Goal: Task Accomplishment & Management: Use online tool/utility

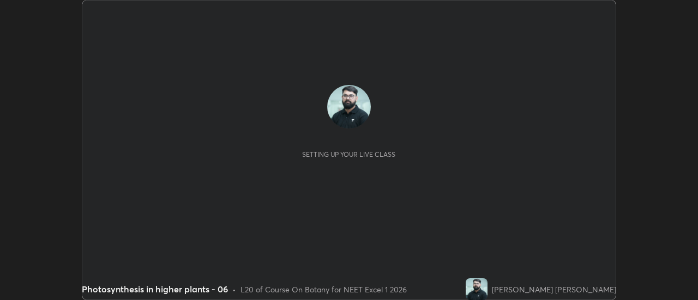
scroll to position [300, 697]
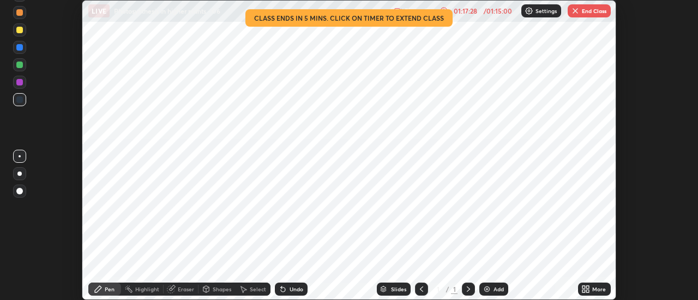
click at [580, 14] on button "End Class" at bounding box center [588, 10] width 43 height 13
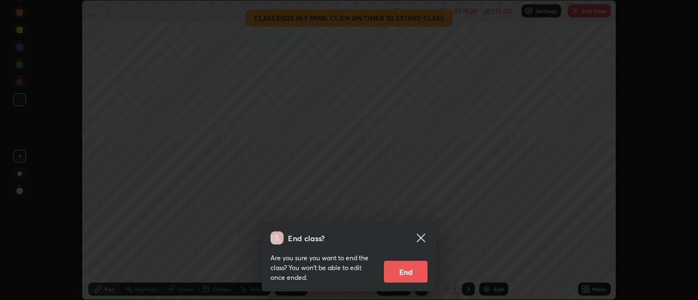
click at [414, 276] on button "End" at bounding box center [406, 272] width 44 height 22
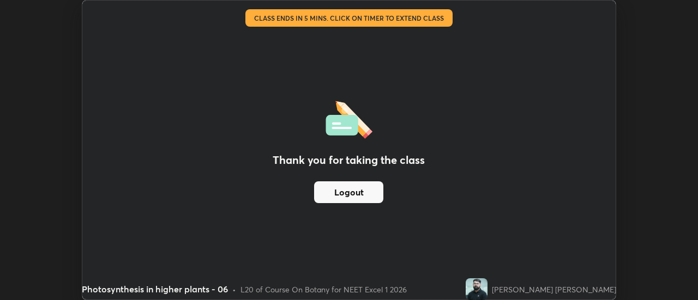
click at [363, 186] on button "Logout" at bounding box center [348, 192] width 69 height 22
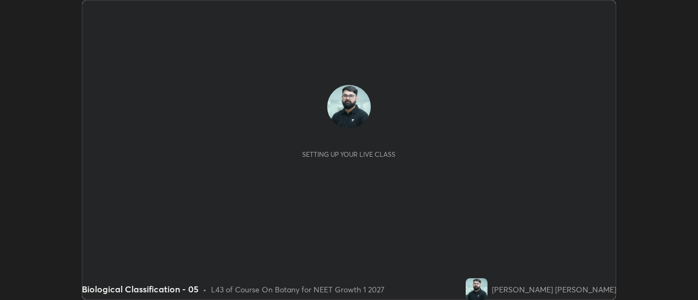
scroll to position [300, 697]
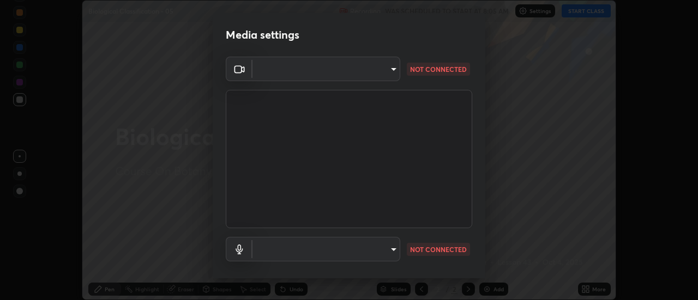
type input "985e4b1f72fc3b9494b48cef3b79fe3b682f9ae0bb15c20acfe574fe2aaad349"
type input "265cf534b138bf87f319f365071951407b00c29418ffc0cf12ee2ca8a10caa95"
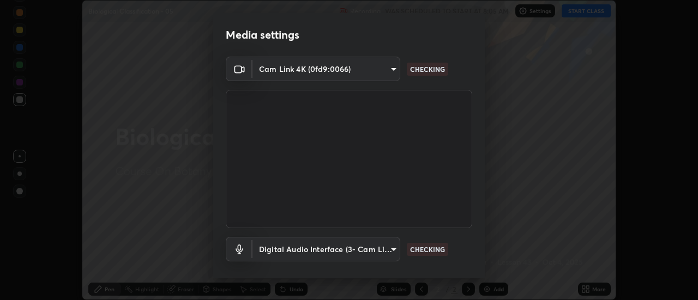
scroll to position [57, 0]
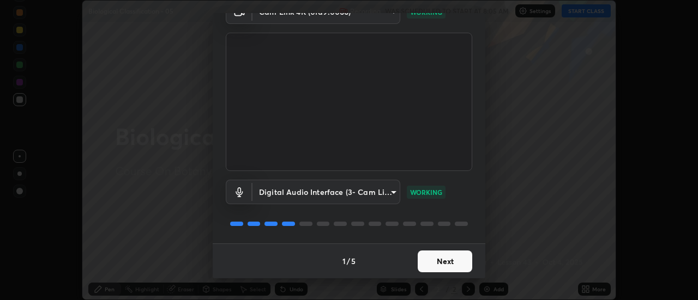
click at [444, 261] on button "Next" at bounding box center [444, 262] width 54 height 22
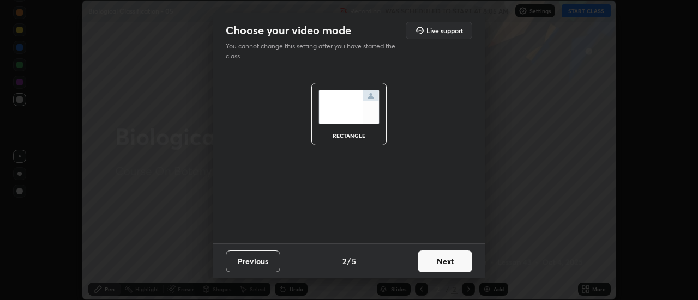
scroll to position [0, 0]
click at [445, 263] on button "Next" at bounding box center [444, 262] width 54 height 22
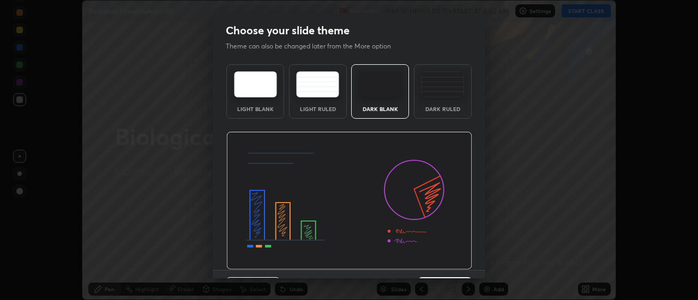
click at [445, 265] on img at bounding box center [349, 201] width 246 height 138
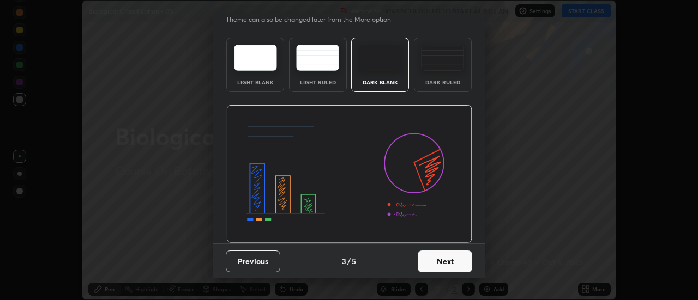
click at [445, 264] on button "Next" at bounding box center [444, 262] width 54 height 22
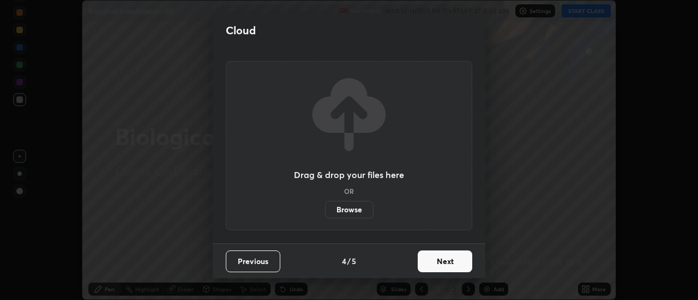
click at [447, 263] on button "Next" at bounding box center [444, 262] width 54 height 22
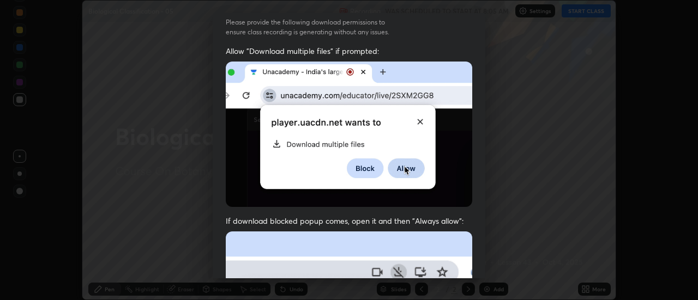
click at [444, 219] on span "If download blocked popup comes, open it and then "Always allow":" at bounding box center [349, 221] width 246 height 10
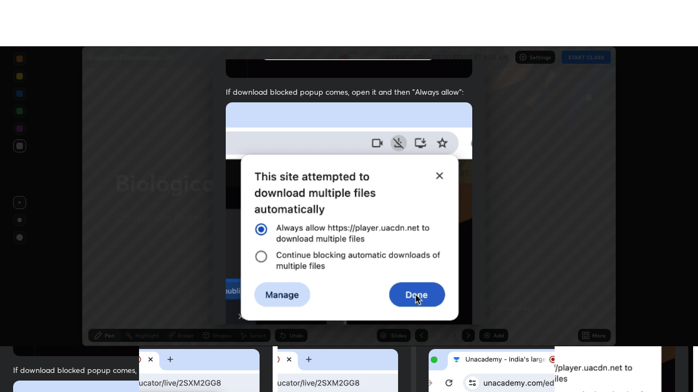
scroll to position [270, 0]
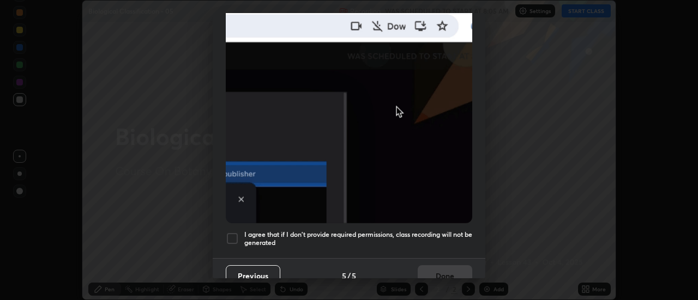
click at [436, 235] on h5 "I agree that if I don't provide required permissions, class recording will not …" at bounding box center [358, 239] width 228 height 17
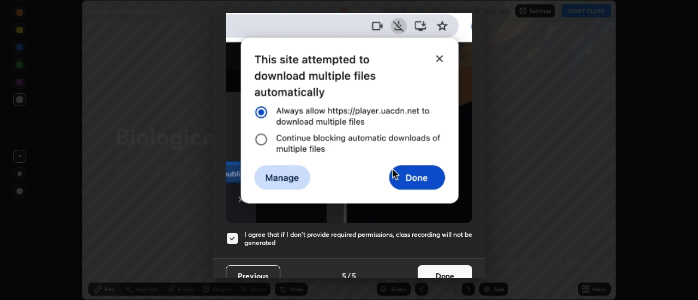
click at [452, 265] on button "Done" at bounding box center [444, 276] width 54 height 22
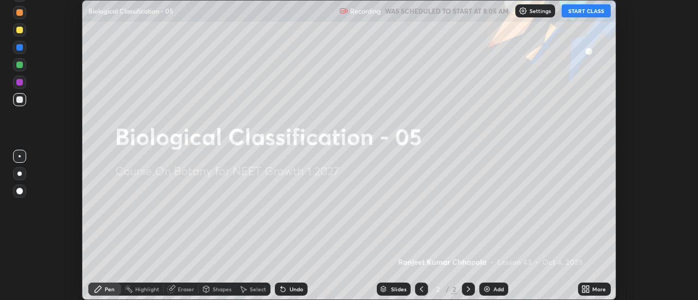
click at [593, 287] on div "More" at bounding box center [599, 289] width 14 height 5
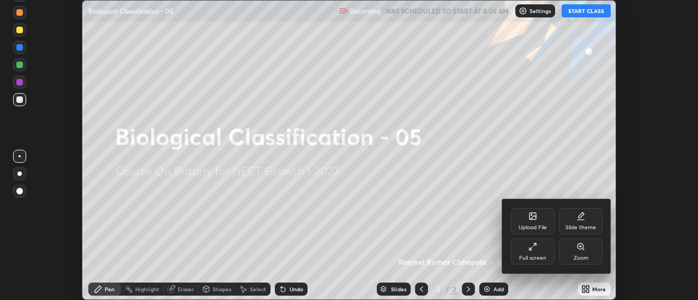
click at [530, 248] on icon at bounding box center [530, 248] width 3 height 3
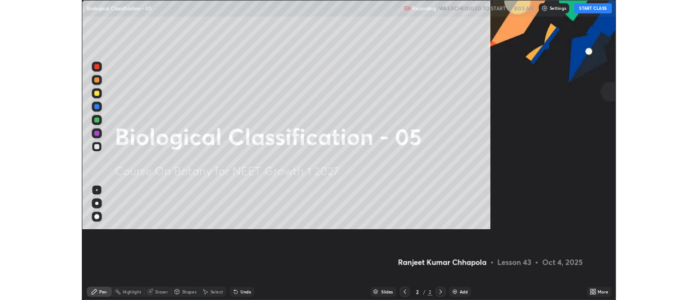
scroll to position [392, 698]
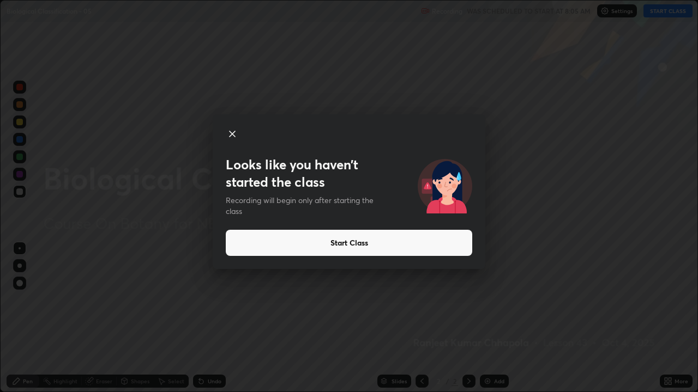
click at [415, 240] on button "Start Class" at bounding box center [349, 243] width 246 height 26
click at [399, 245] on button "Start Class" at bounding box center [349, 243] width 246 height 26
click at [392, 247] on button "Start Class" at bounding box center [349, 243] width 246 height 26
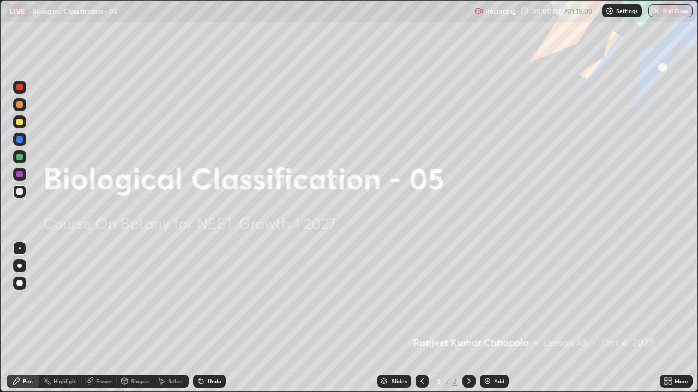
click at [671, 300] on icon at bounding box center [669, 383] width 3 height 3
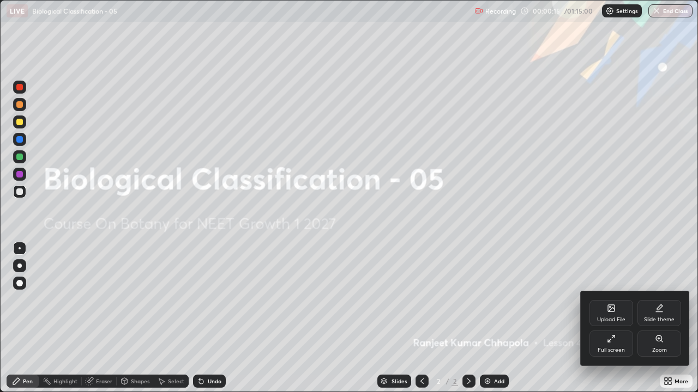
click at [604, 300] on div "Upload File" at bounding box center [611, 313] width 44 height 26
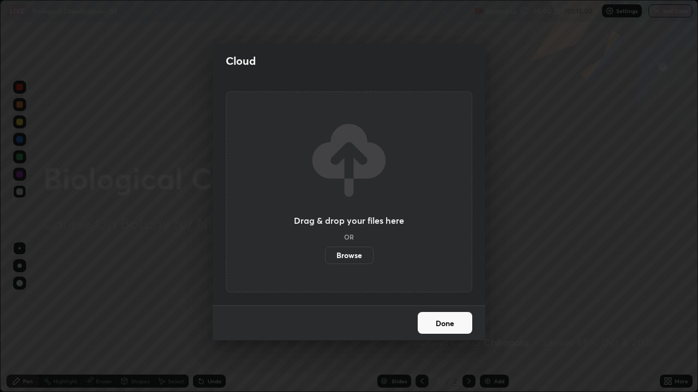
click at [362, 255] on label "Browse" at bounding box center [349, 255] width 49 height 17
click at [325, 255] on input "Browse" at bounding box center [325, 255] width 0 height 17
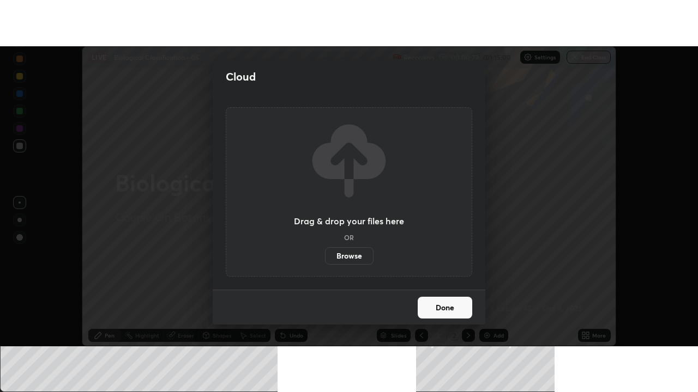
scroll to position [54194, 53797]
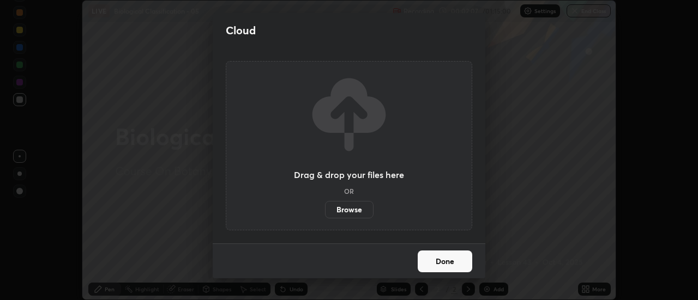
click at [355, 207] on label "Browse" at bounding box center [349, 209] width 49 height 17
click at [325, 207] on input "Browse" at bounding box center [325, 209] width 0 height 17
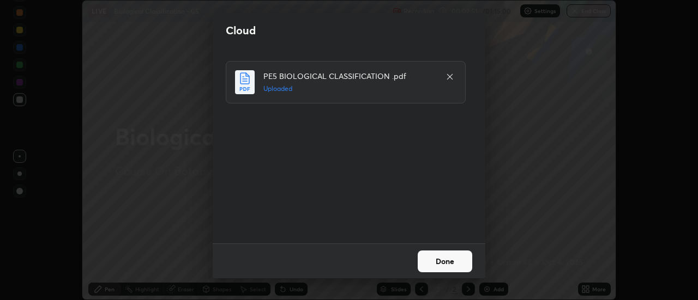
click at [433, 262] on button "Done" at bounding box center [444, 262] width 54 height 22
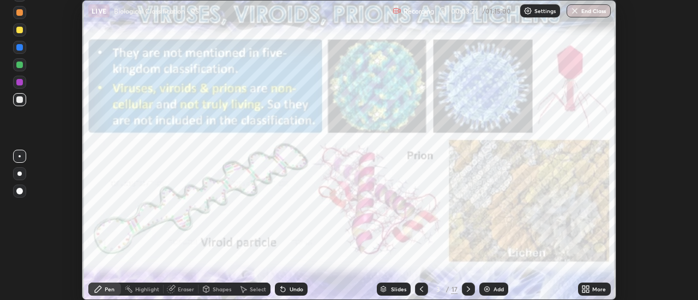
click at [585, 290] on icon at bounding box center [583, 291] width 3 height 3
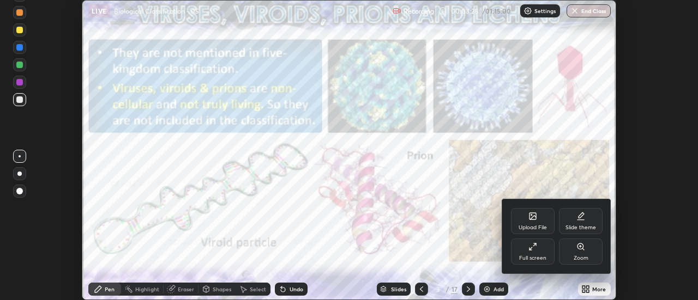
click at [542, 252] on div "Full screen" at bounding box center [533, 252] width 44 height 26
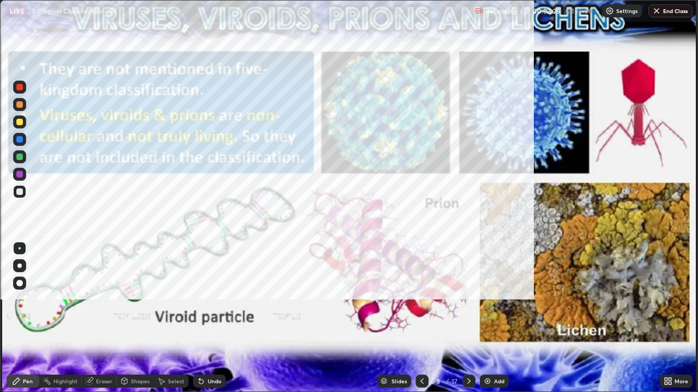
scroll to position [392, 698]
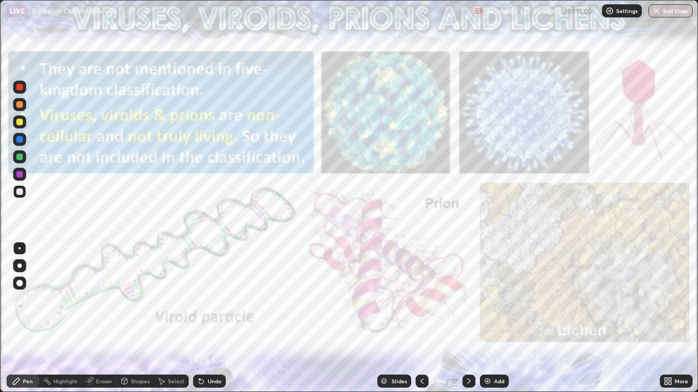
click at [44, 300] on circle at bounding box center [44, 381] width 1 height 1
click at [18, 85] on div at bounding box center [19, 87] width 7 height 7
click at [23, 300] on div "Pen" at bounding box center [28, 381] width 10 height 5
click at [214, 300] on div "Undo" at bounding box center [215, 381] width 14 height 5
click at [215, 300] on div "Undo" at bounding box center [215, 381] width 14 height 5
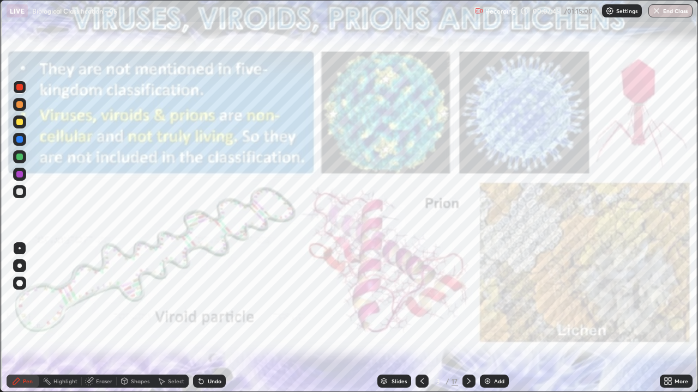
click at [20, 270] on div at bounding box center [19, 265] width 13 height 13
click at [20, 266] on div at bounding box center [19, 266] width 4 height 4
click at [17, 138] on div at bounding box center [19, 139] width 7 height 7
click at [468, 300] on icon at bounding box center [468, 381] width 9 height 9
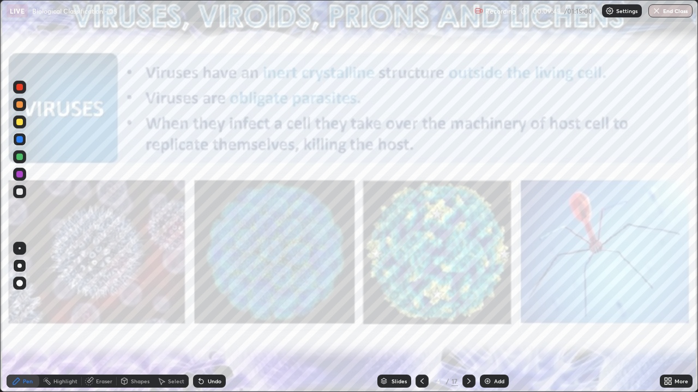
click at [20, 103] on div at bounding box center [19, 104] width 7 height 7
click at [20, 87] on div at bounding box center [19, 87] width 7 height 7
click at [468, 300] on icon at bounding box center [468, 381] width 9 height 9
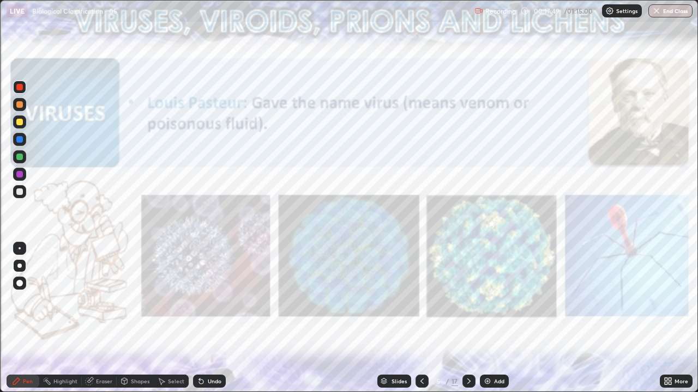
click at [468, 300] on icon at bounding box center [468, 381] width 9 height 9
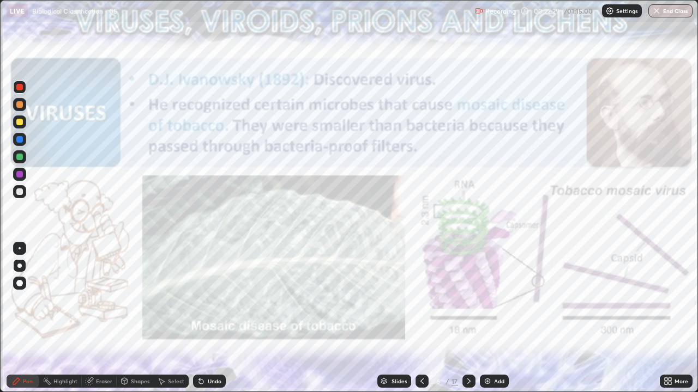
click at [421, 300] on icon at bounding box center [421, 381] width 9 height 9
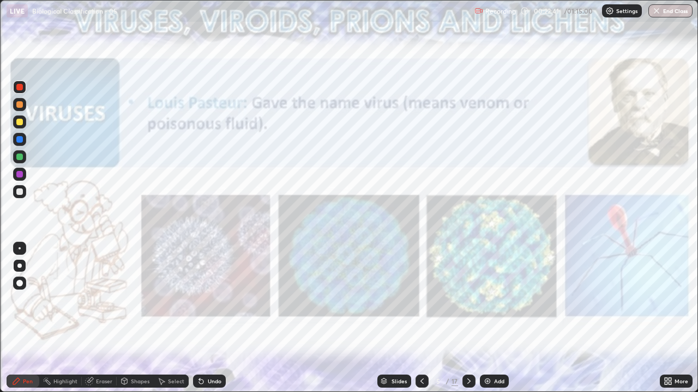
click at [211, 300] on div "Undo" at bounding box center [215, 381] width 14 height 5
click at [468, 300] on icon at bounding box center [468, 381] width 9 height 9
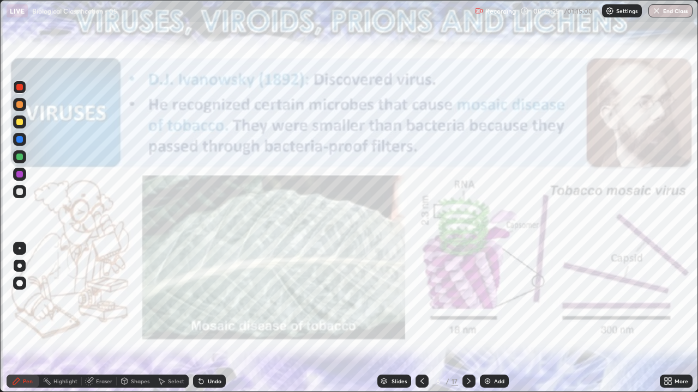
click at [210, 300] on div "Undo" at bounding box center [215, 381] width 14 height 5
click at [208, 300] on div "Undo" at bounding box center [215, 381] width 14 height 5
click at [468, 300] on icon at bounding box center [468, 381] width 9 height 9
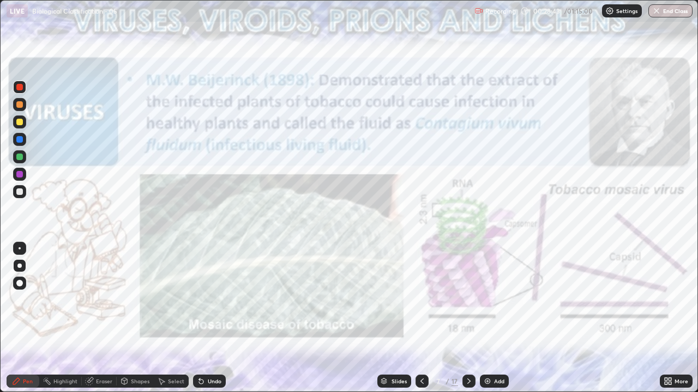
click at [468, 300] on icon at bounding box center [468, 381] width 3 height 5
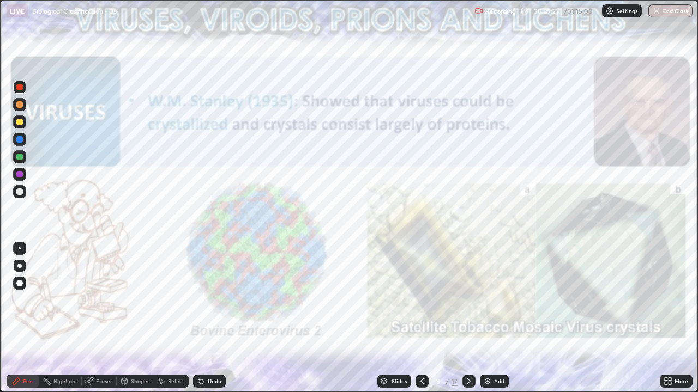
click at [467, 300] on icon at bounding box center [468, 381] width 9 height 9
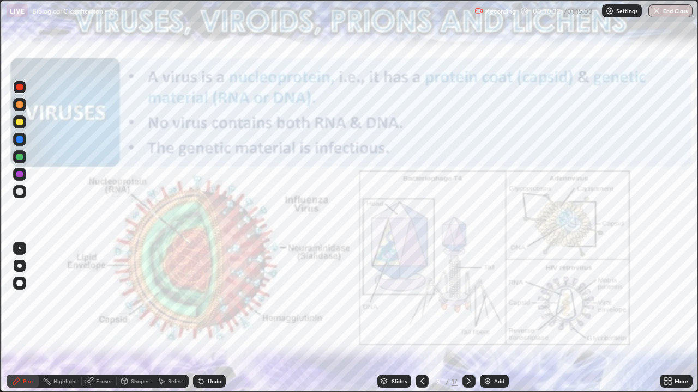
click at [208, 300] on div "Undo" at bounding box center [215, 381] width 14 height 5
click at [468, 300] on icon at bounding box center [468, 381] width 9 height 9
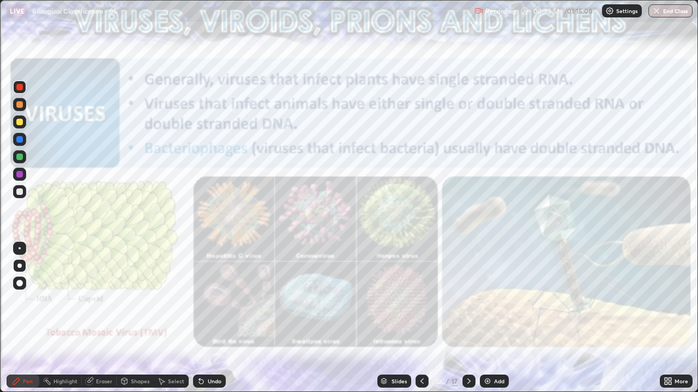
click at [466, 300] on icon at bounding box center [468, 381] width 9 height 9
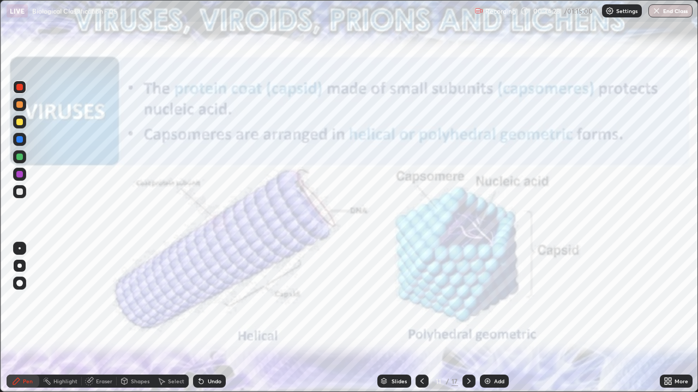
click at [467, 300] on icon at bounding box center [468, 381] width 3 height 5
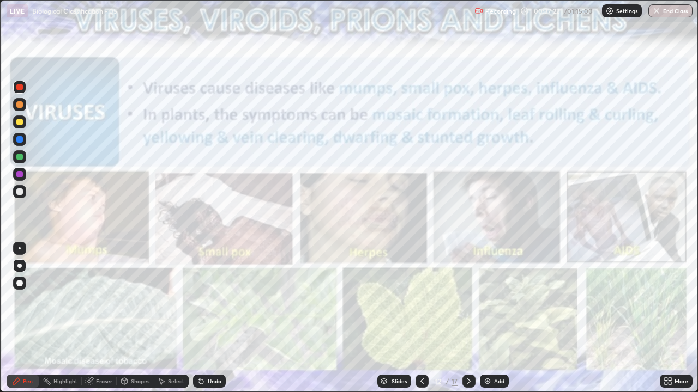
click at [468, 300] on icon at bounding box center [468, 381] width 9 height 9
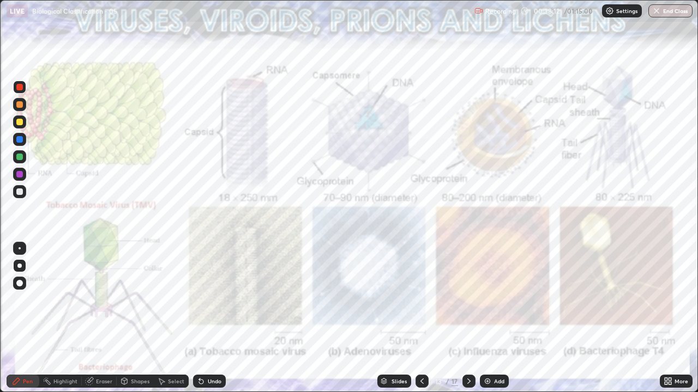
click at [467, 300] on icon at bounding box center [468, 381] width 9 height 9
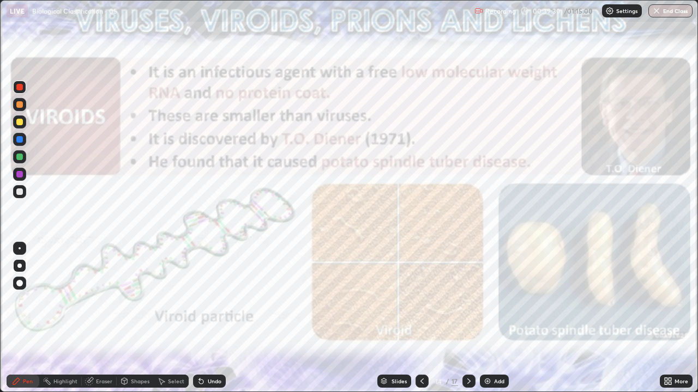
click at [468, 300] on icon at bounding box center [468, 381] width 3 height 5
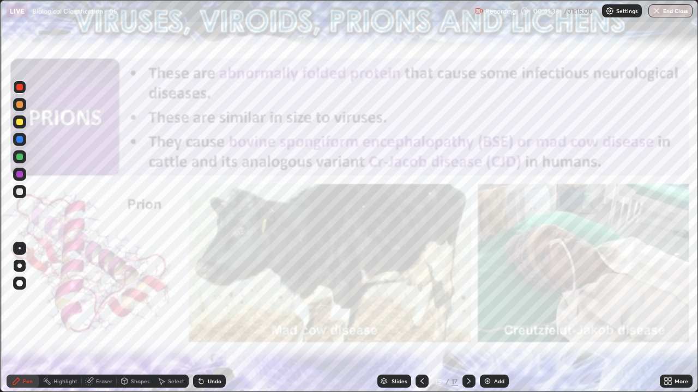
click at [467, 300] on icon at bounding box center [468, 381] width 3 height 5
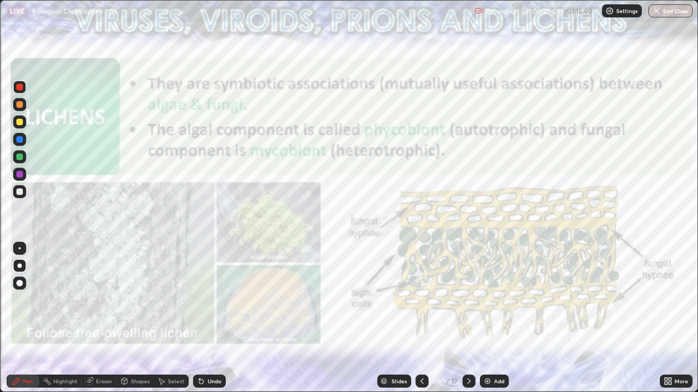
click at [469, 300] on icon at bounding box center [468, 381] width 9 height 9
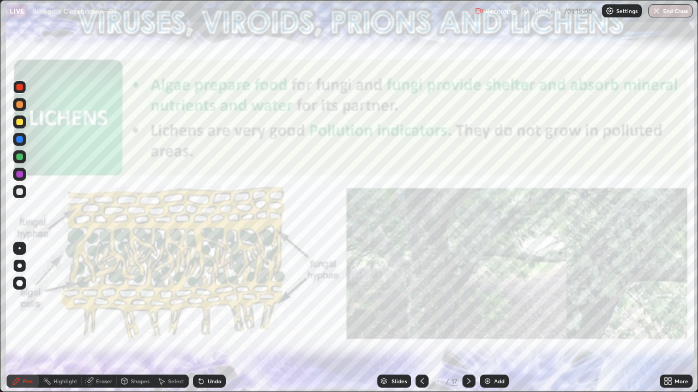
click at [393, 300] on div "Slides" at bounding box center [398, 381] width 15 height 5
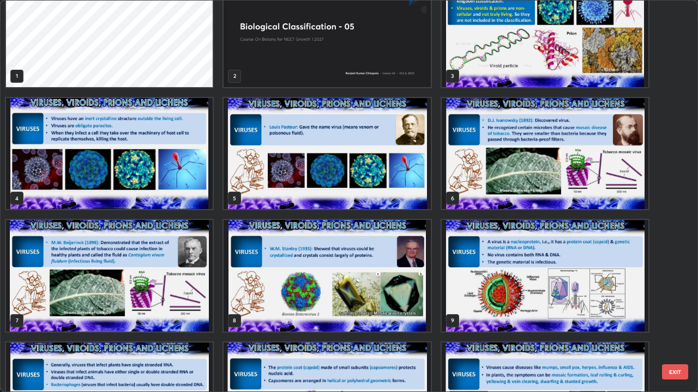
scroll to position [0, 0]
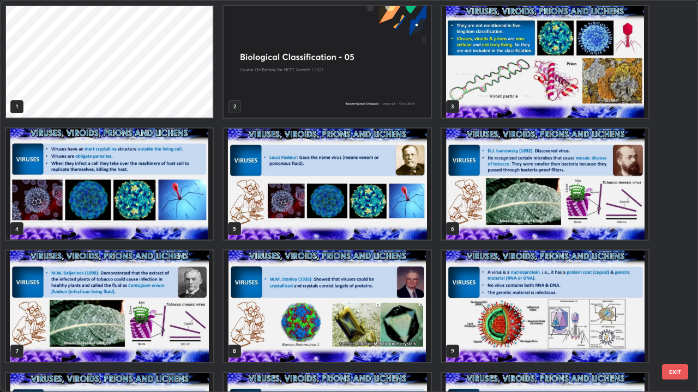
click at [340, 206] on img "grid" at bounding box center [326, 185] width 207 height 112
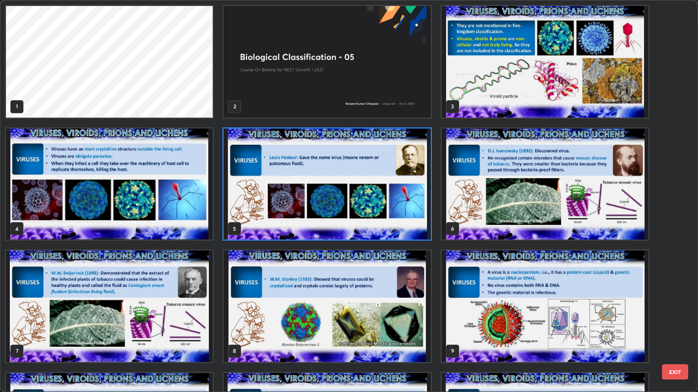
click at [333, 208] on img "grid" at bounding box center [326, 185] width 207 height 112
click at [331, 209] on img "grid" at bounding box center [326, 185] width 207 height 112
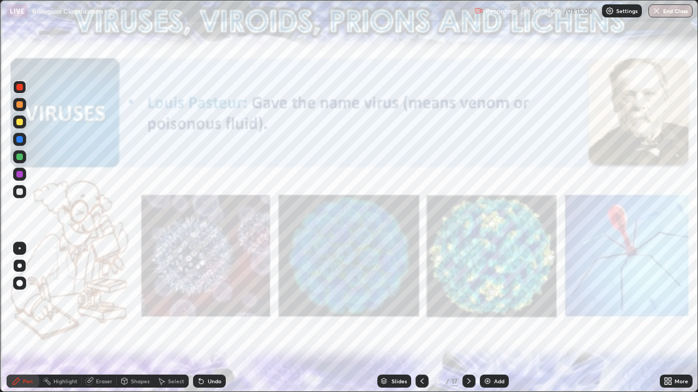
click at [17, 286] on div at bounding box center [19, 283] width 7 height 7
click at [399, 300] on div "Slides" at bounding box center [394, 381] width 34 height 13
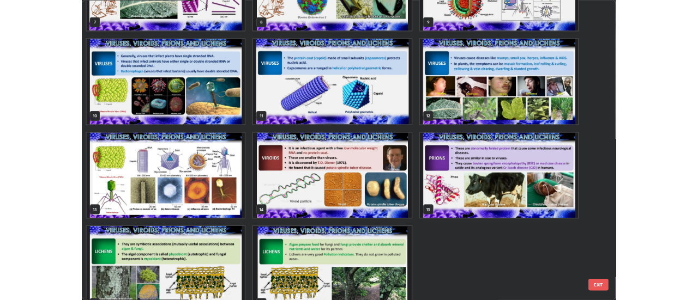
scroll to position [343, 0]
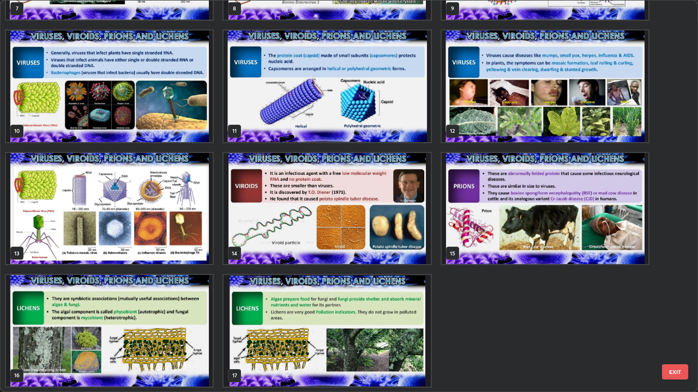
click at [388, 300] on img "grid" at bounding box center [326, 331] width 207 height 112
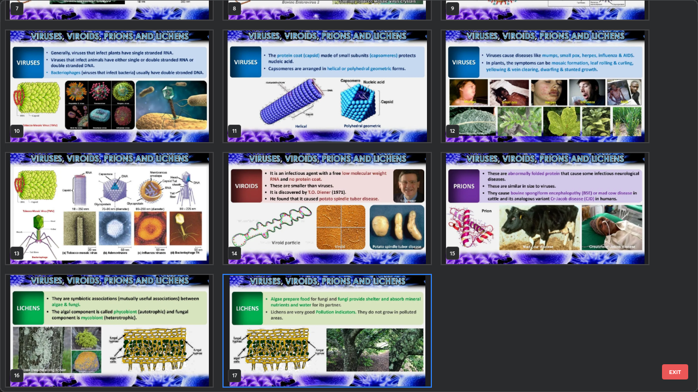
click at [388, 300] on img "grid" at bounding box center [326, 331] width 207 height 112
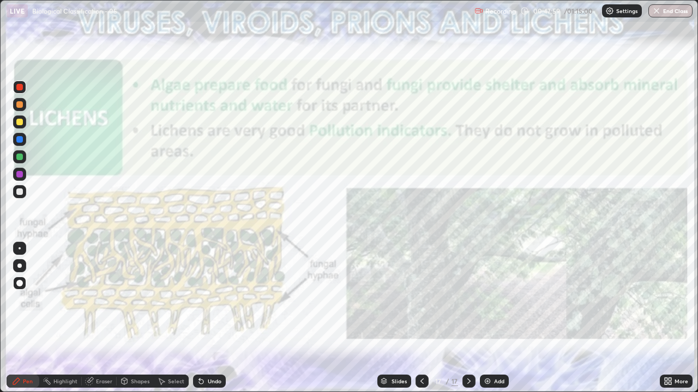
click at [20, 266] on div at bounding box center [19, 266] width 4 height 4
click at [211, 300] on div "Undo" at bounding box center [215, 381] width 14 height 5
click at [208, 300] on div "Undo" at bounding box center [215, 381] width 14 height 5
click at [205, 300] on div "Undo" at bounding box center [209, 381] width 33 height 13
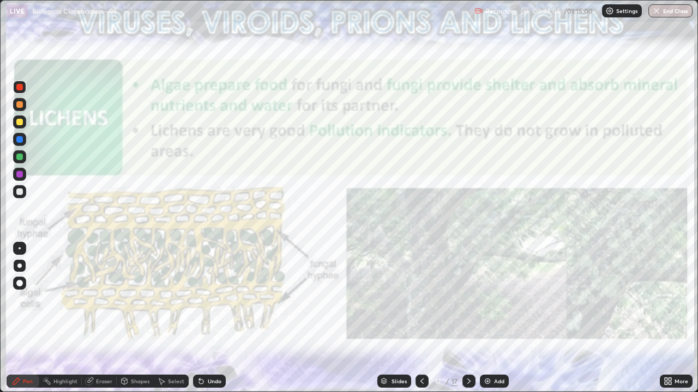
click at [204, 300] on div "Undo" at bounding box center [209, 381] width 33 height 13
click at [203, 300] on div "Undo" at bounding box center [209, 381] width 33 height 13
click at [669, 300] on icon at bounding box center [669, 379] width 3 height 3
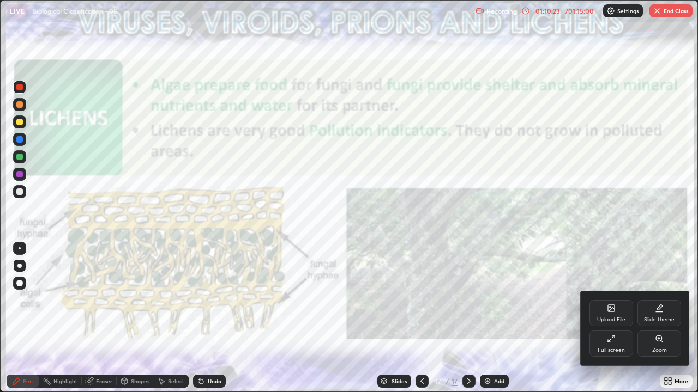
click at [617, 300] on div "Full screen" at bounding box center [611, 344] width 44 height 26
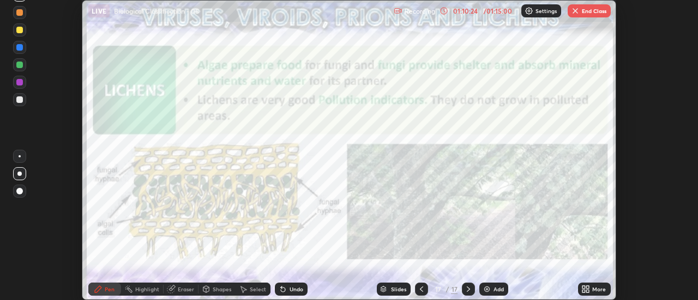
scroll to position [54194, 53797]
click at [593, 13] on button "End Class" at bounding box center [588, 10] width 43 height 13
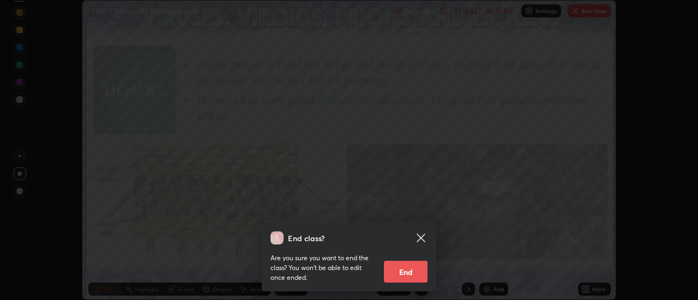
click at [405, 275] on button "End" at bounding box center [406, 272] width 44 height 22
